Goal: Information Seeking & Learning: Understand process/instructions

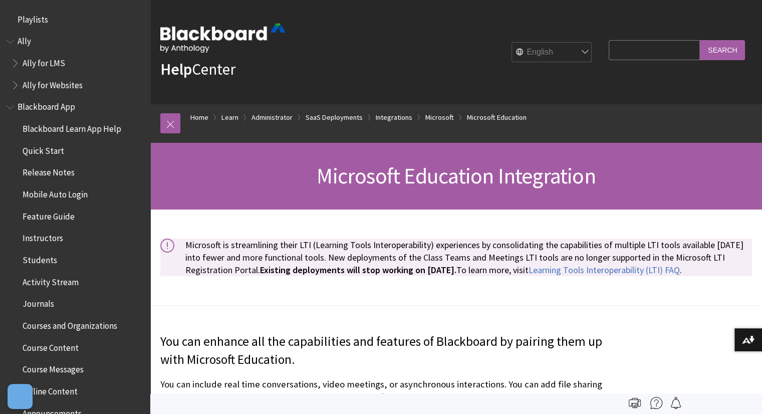
scroll to position [1583, 0]
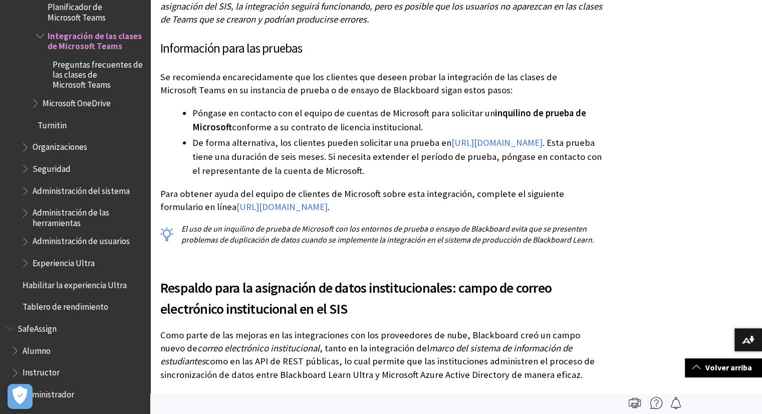
scroll to position [571, 0]
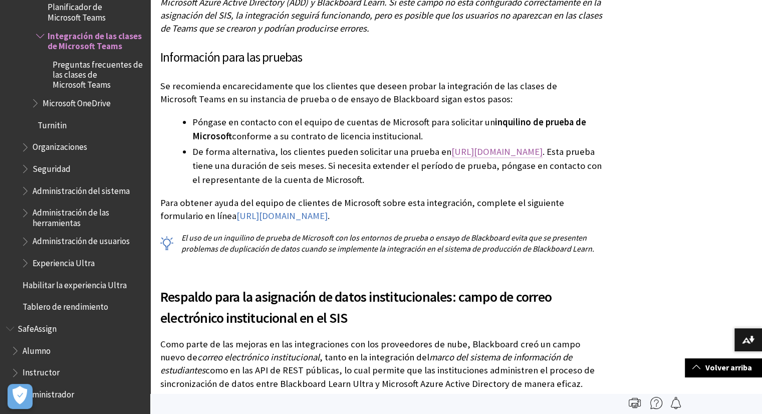
click at [486, 152] on link "[URL][DOMAIN_NAME]" at bounding box center [497, 152] width 91 height 12
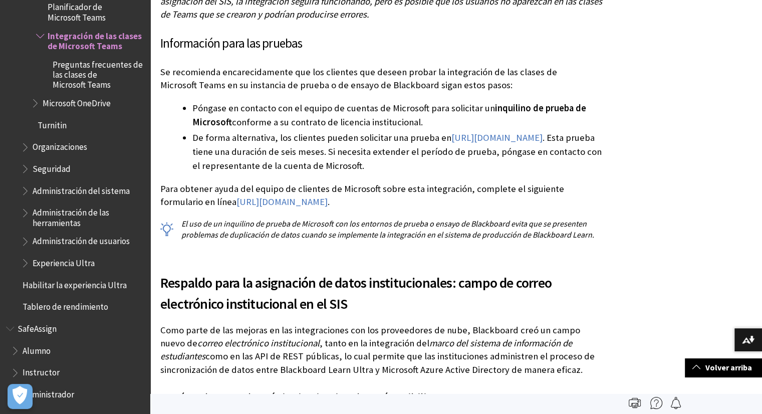
scroll to position [584, 0]
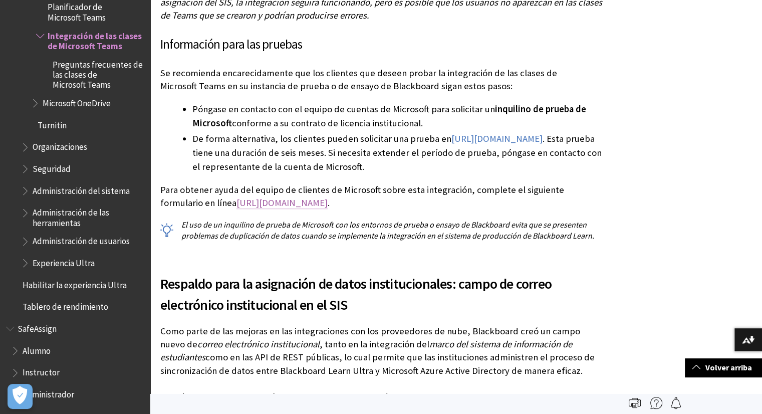
click at [287, 205] on link "[URL][DOMAIN_NAME]" at bounding box center [282, 203] width 91 height 12
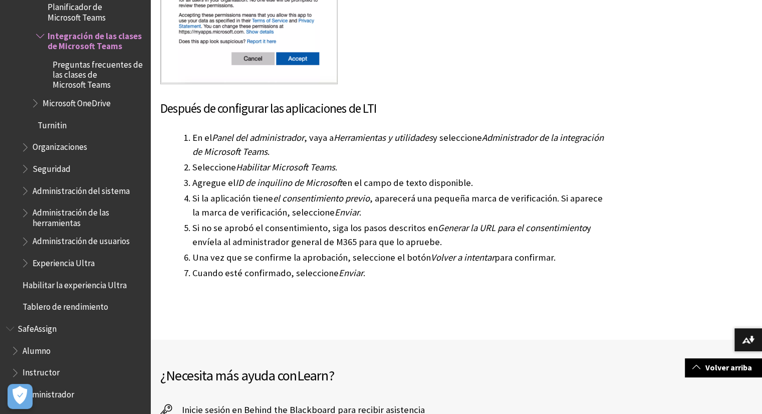
scroll to position [2905, 0]
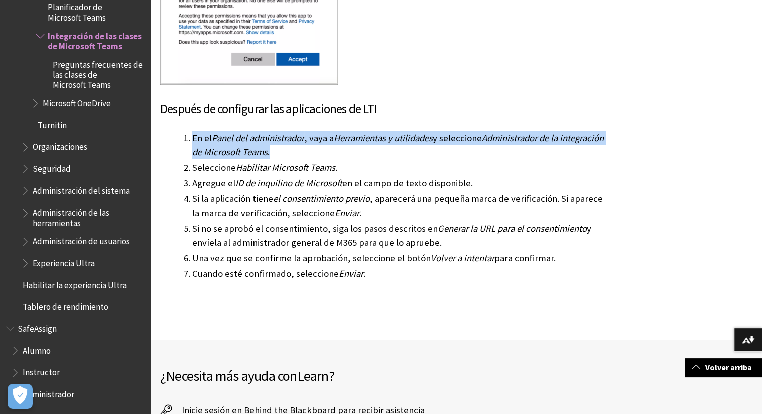
drag, startPoint x: 191, startPoint y: 143, endPoint x: 389, endPoint y: 153, distance: 198.2
click at [389, 153] on li "En el Panel del administrador , vaya a Herramientas y utilidades y seleccione A…" at bounding box center [397, 145] width 411 height 28
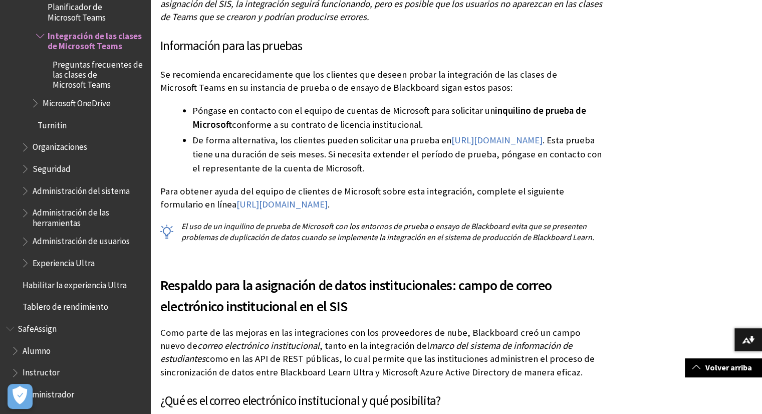
scroll to position [583, 0]
drag, startPoint x: 182, startPoint y: 223, endPoint x: 464, endPoint y: 205, distance: 281.7
click at [464, 205] on div "Información importante Asegúrese de haber configurado correctamente el campo de…" at bounding box center [382, 48] width 444 height 389
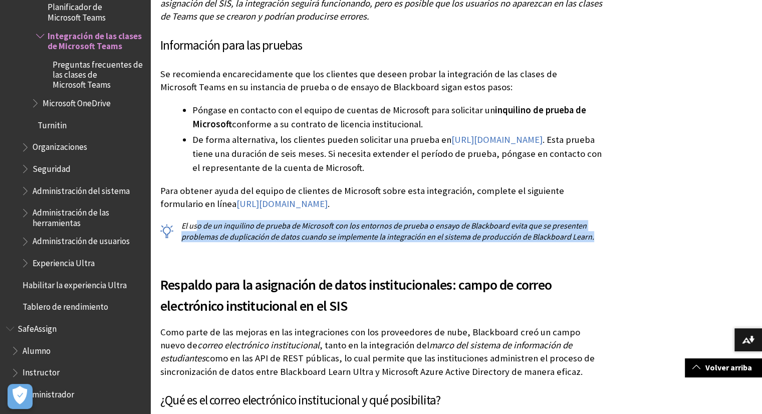
drag, startPoint x: 601, startPoint y: 235, endPoint x: 196, endPoint y: 213, distance: 405.0
click at [196, 213] on div "Información importante Asegúrese de haber configurado correctamente el campo de…" at bounding box center [382, 48] width 444 height 389
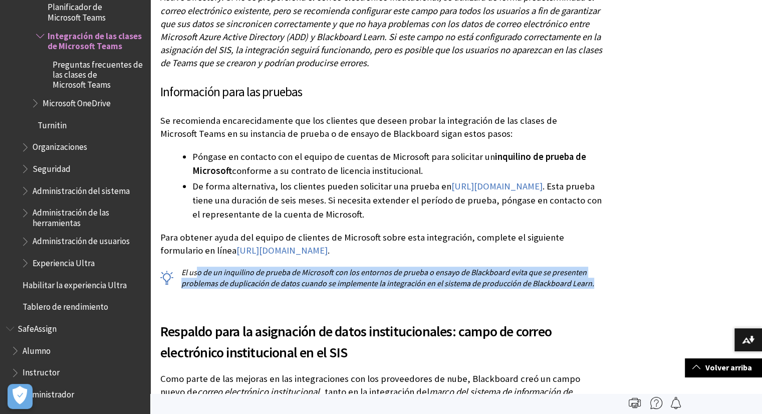
scroll to position [535, 0]
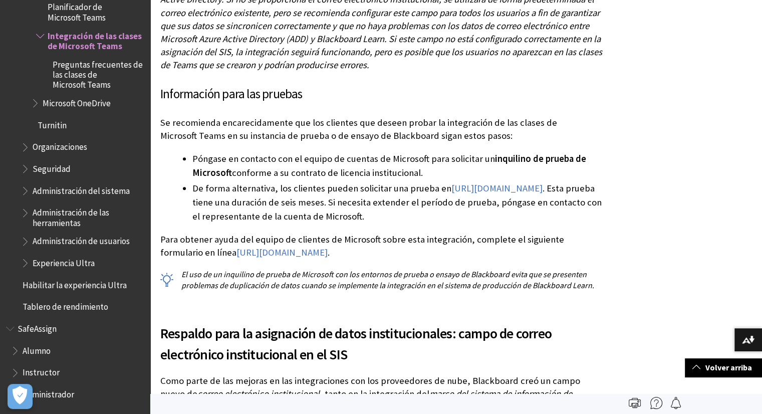
click at [417, 247] on p "Para obtener ayuda del equipo de clientes de Microsoft sobre esta integración, …" at bounding box center [382, 246] width 444 height 26
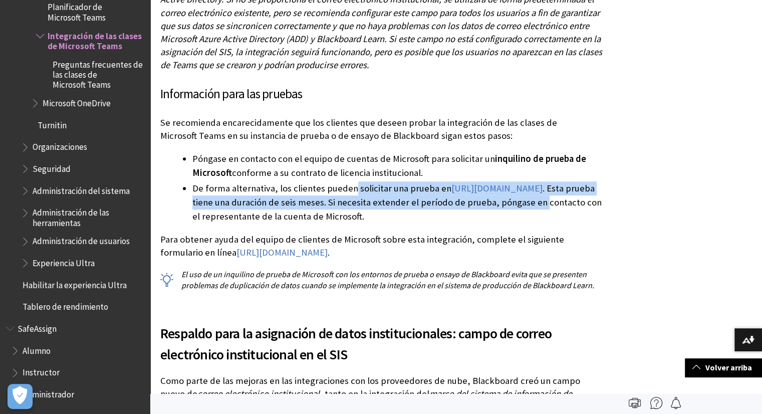
drag, startPoint x: 351, startPoint y: 190, endPoint x: 537, endPoint y: 206, distance: 187.2
click at [537, 206] on li "De forma alternativa, los clientes pueden solicitar una prueba en https://aka.m…" at bounding box center [397, 202] width 411 height 42
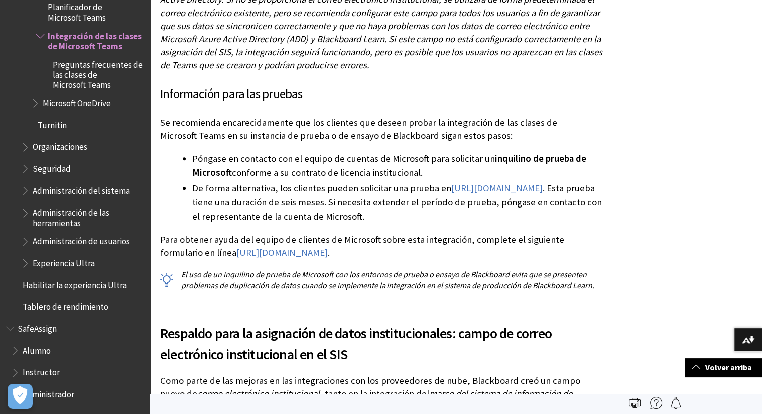
click at [503, 214] on li "De forma alternativa, los clientes pueden solicitar una prueba en https://aka.m…" at bounding box center [397, 202] width 411 height 42
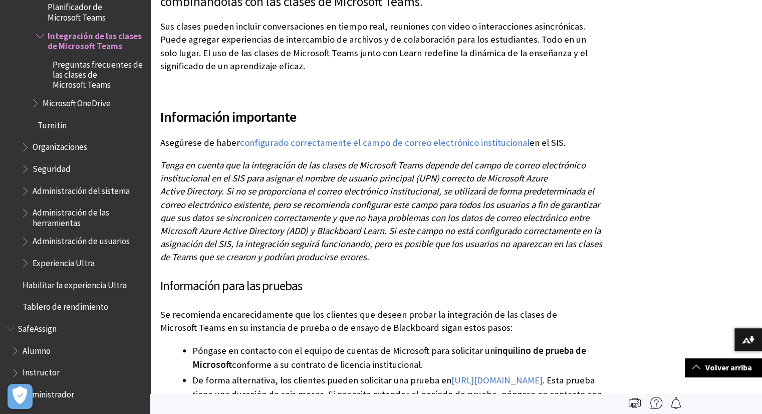
scroll to position [298, 0]
